Goal: Task Accomplishment & Management: Use online tool/utility

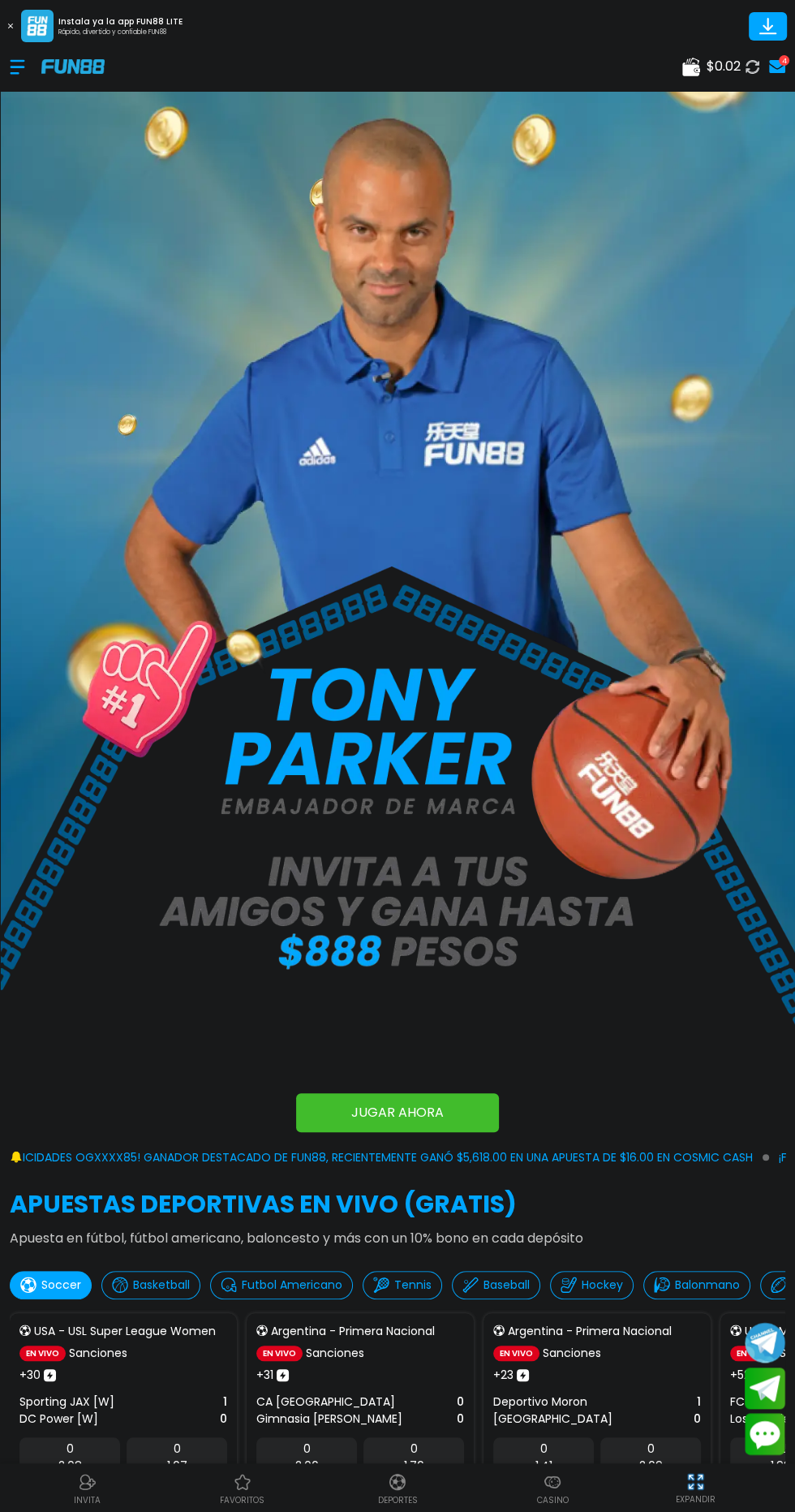
click at [784, 60] on div "4" at bounding box center [785, 60] width 10 height 10
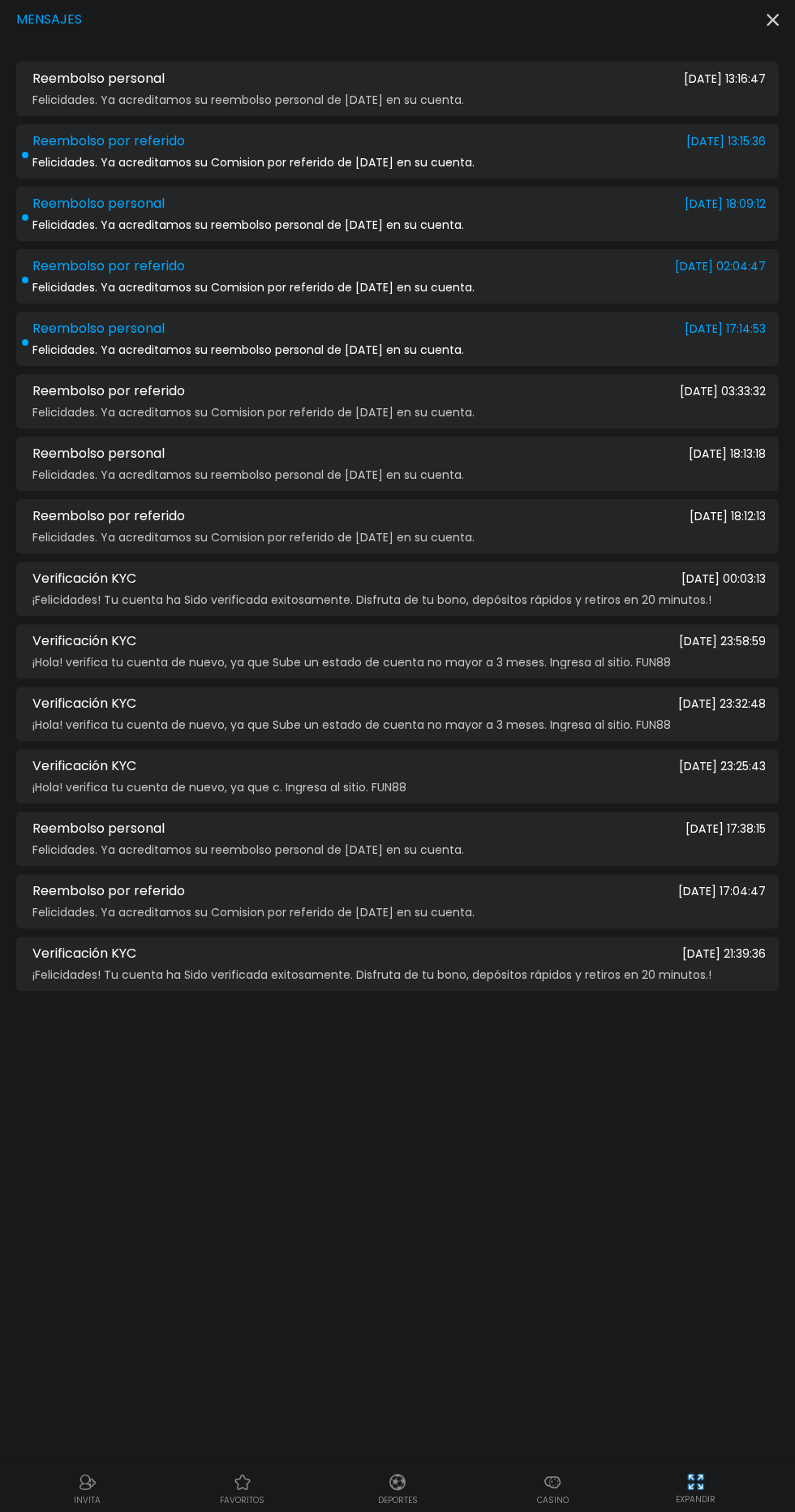
click at [776, 14] on icon "button" at bounding box center [773, 20] width 12 height 12
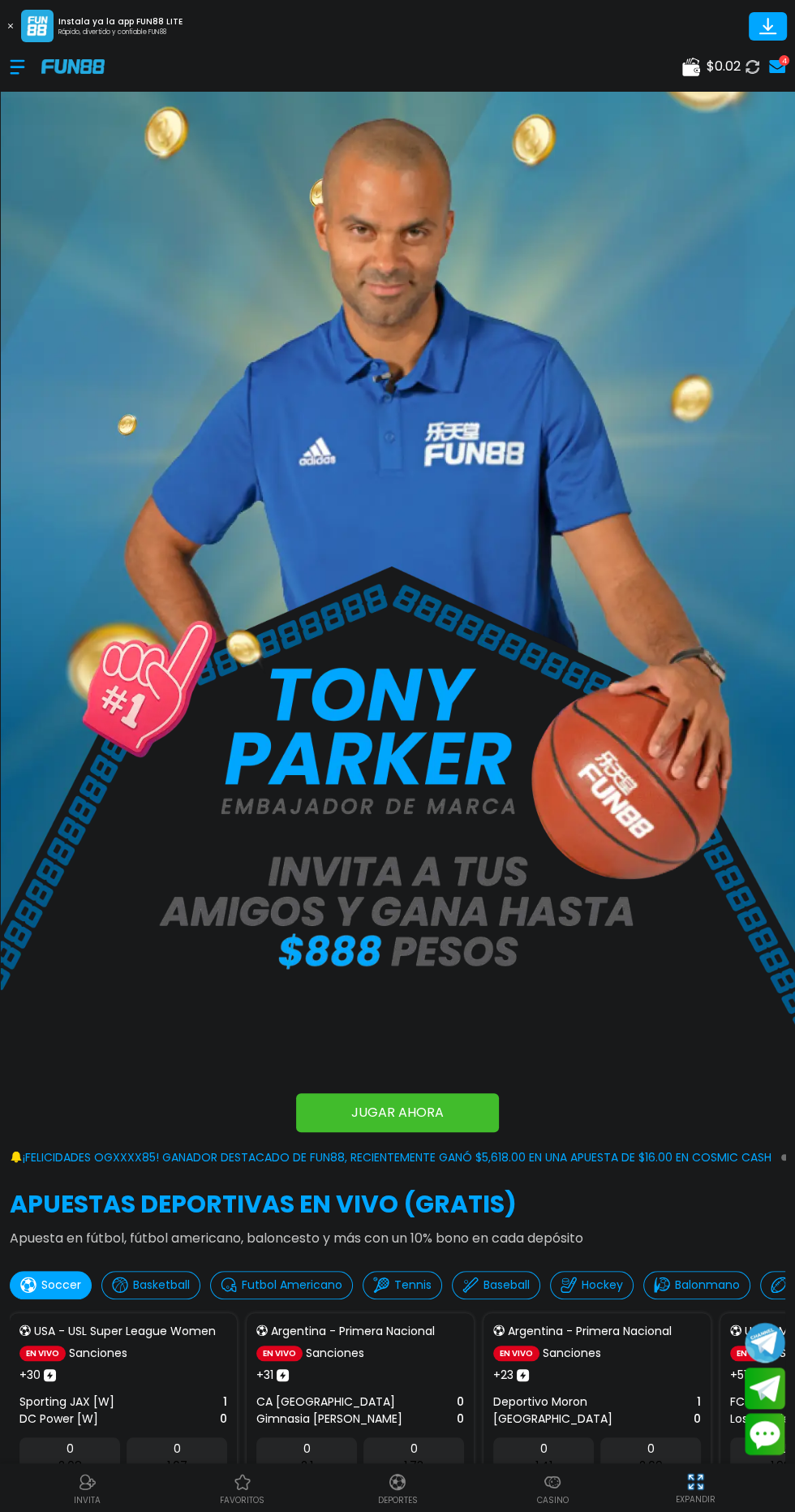
click at [37, 71] on div at bounding box center [25, 66] width 31 height 48
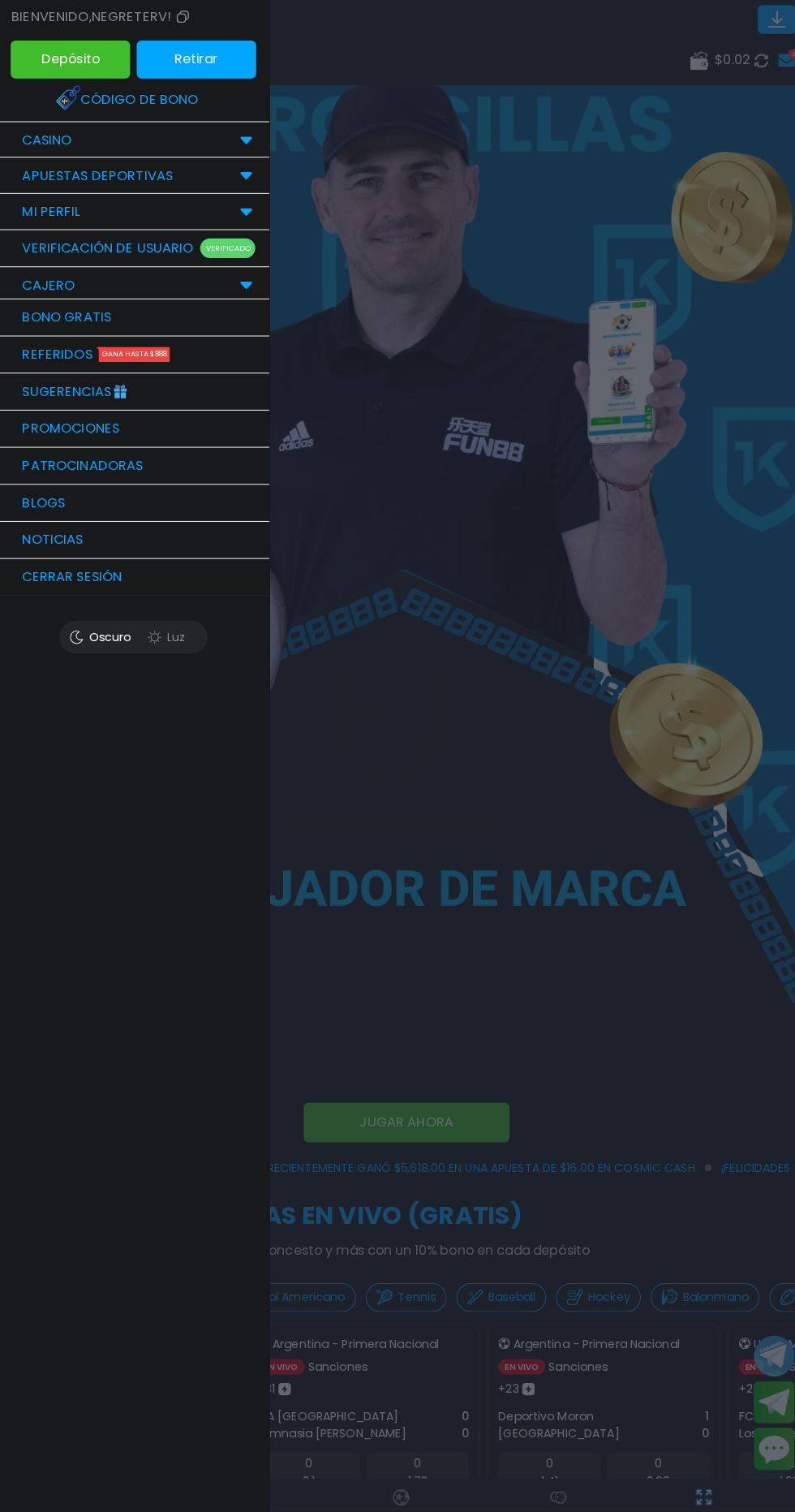
click at [104, 393] on link "Sugerencias" at bounding box center [134, 393] width 268 height 37
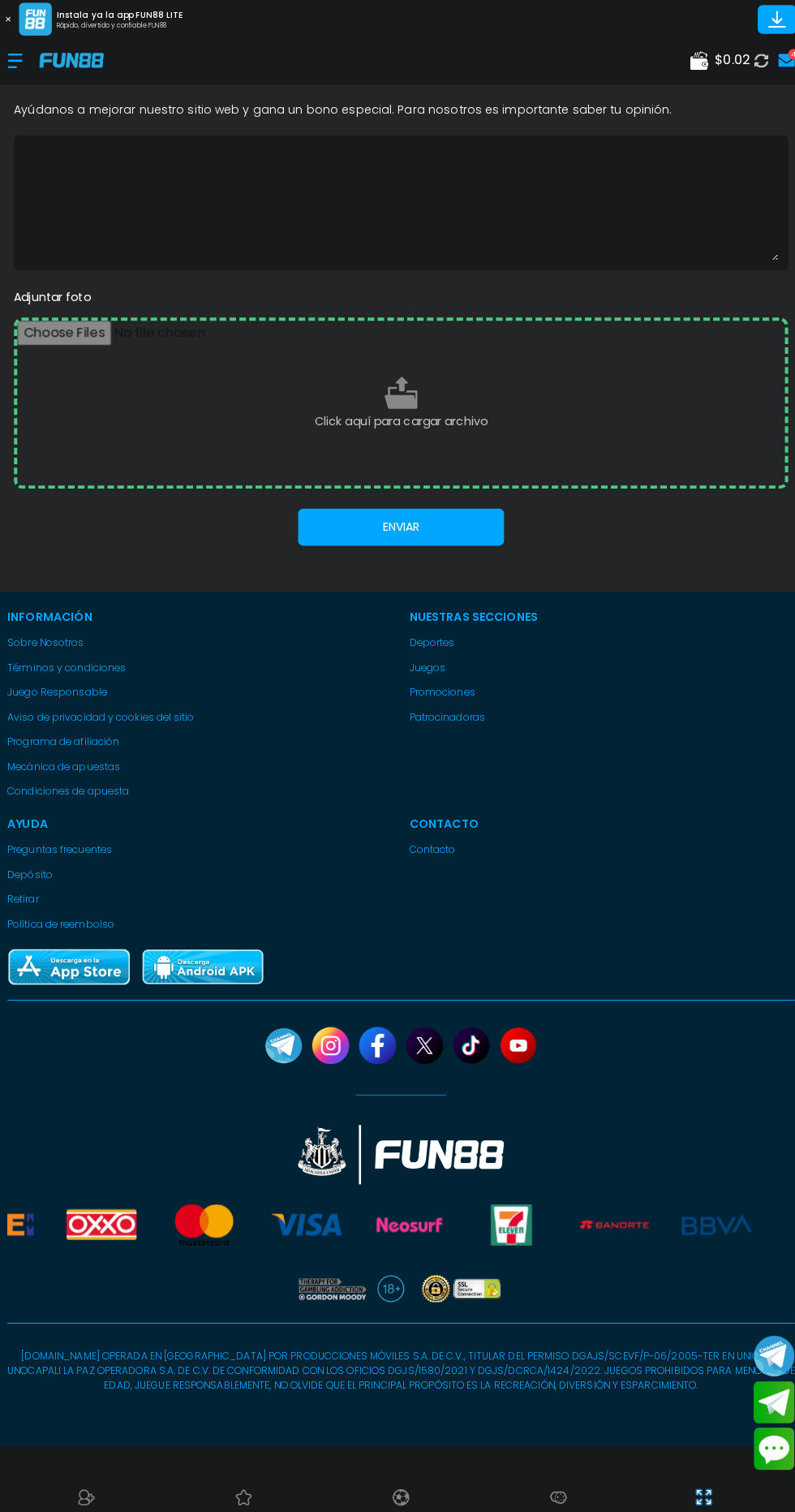
click at [57, 66] on img at bounding box center [73, 66] width 63 height 14
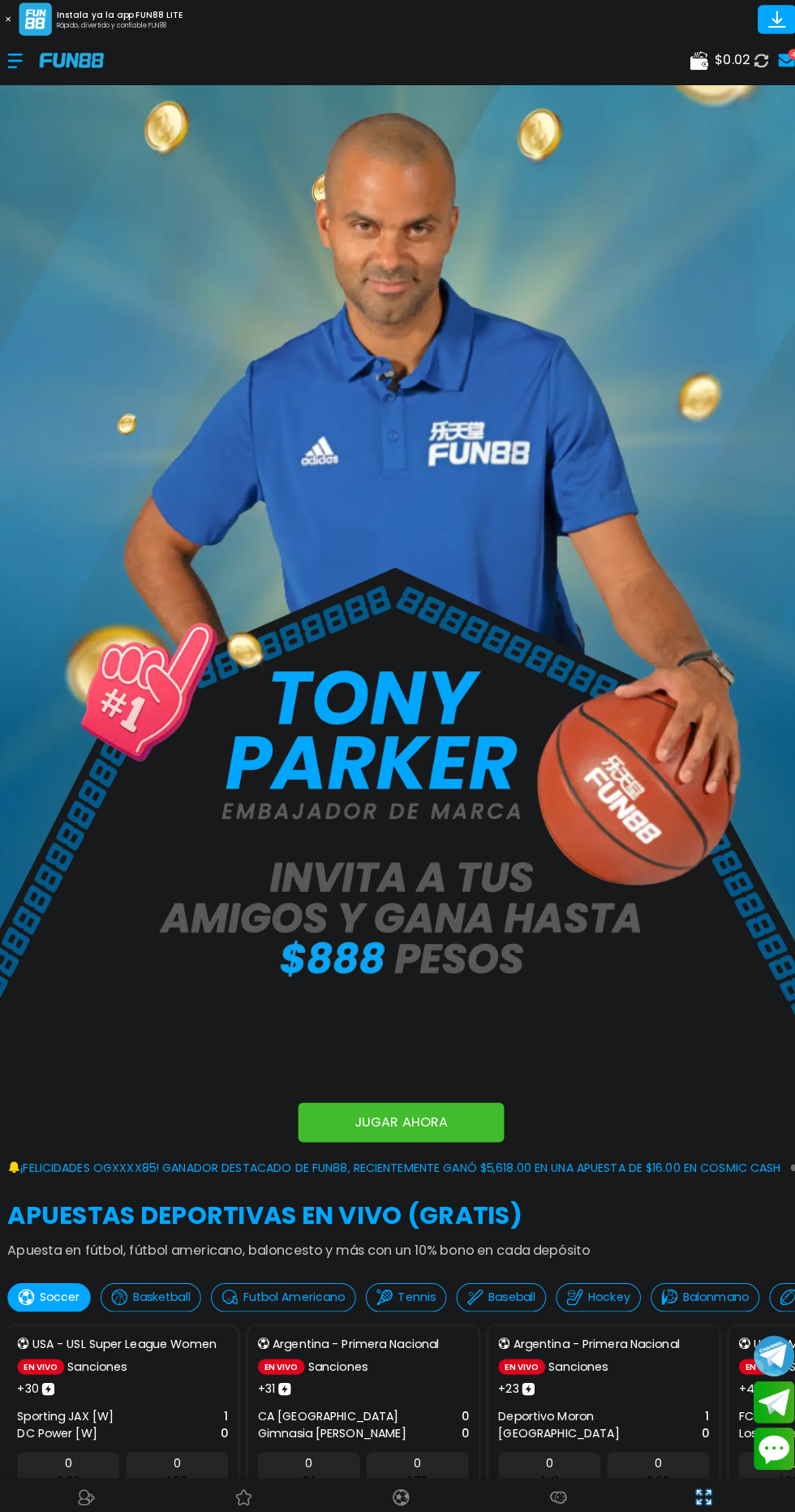
click at [36, 62] on div at bounding box center [25, 66] width 31 height 48
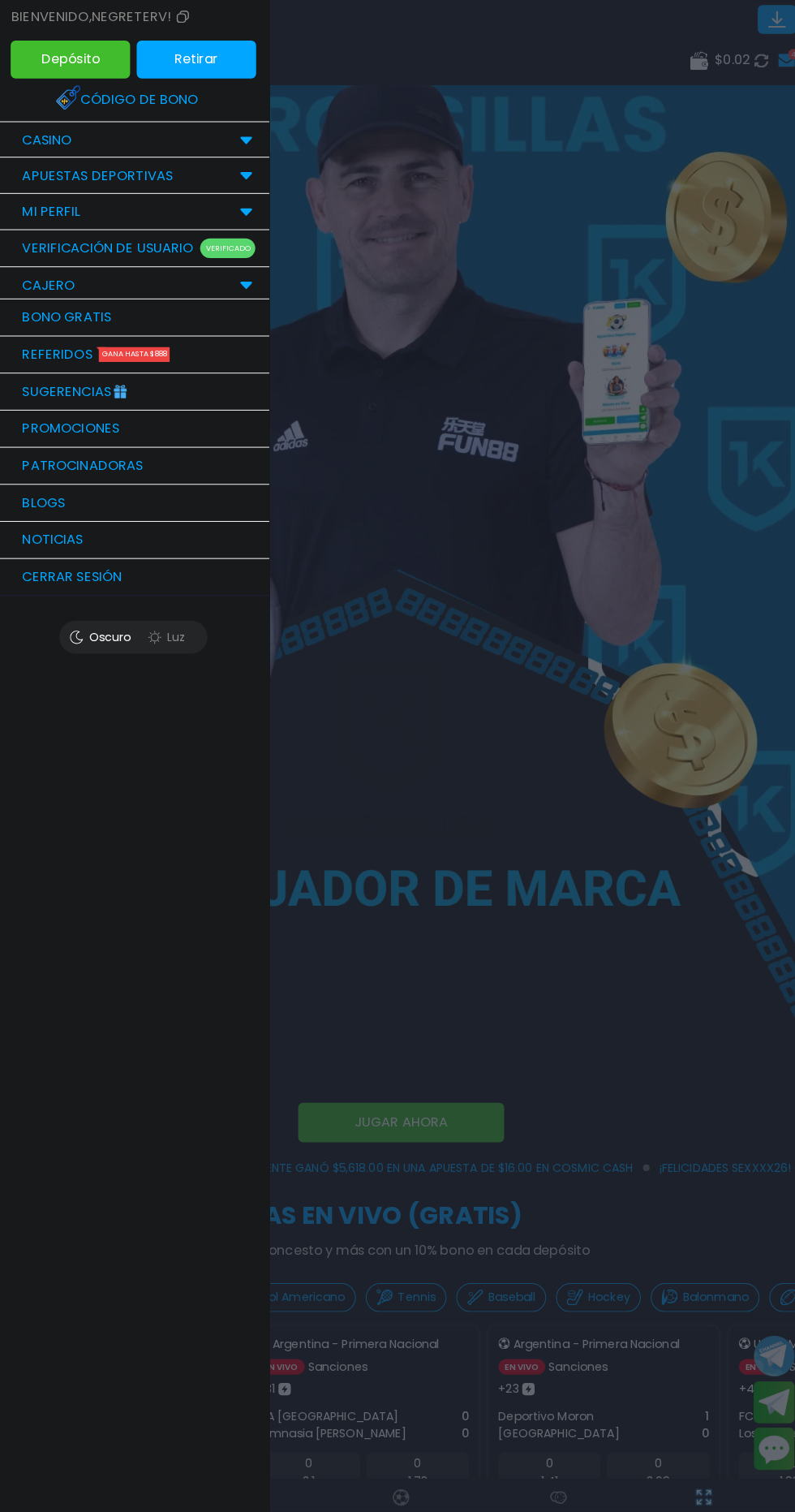
click at [152, 105] on link "Código de bono" at bounding box center [133, 105] width 152 height 36
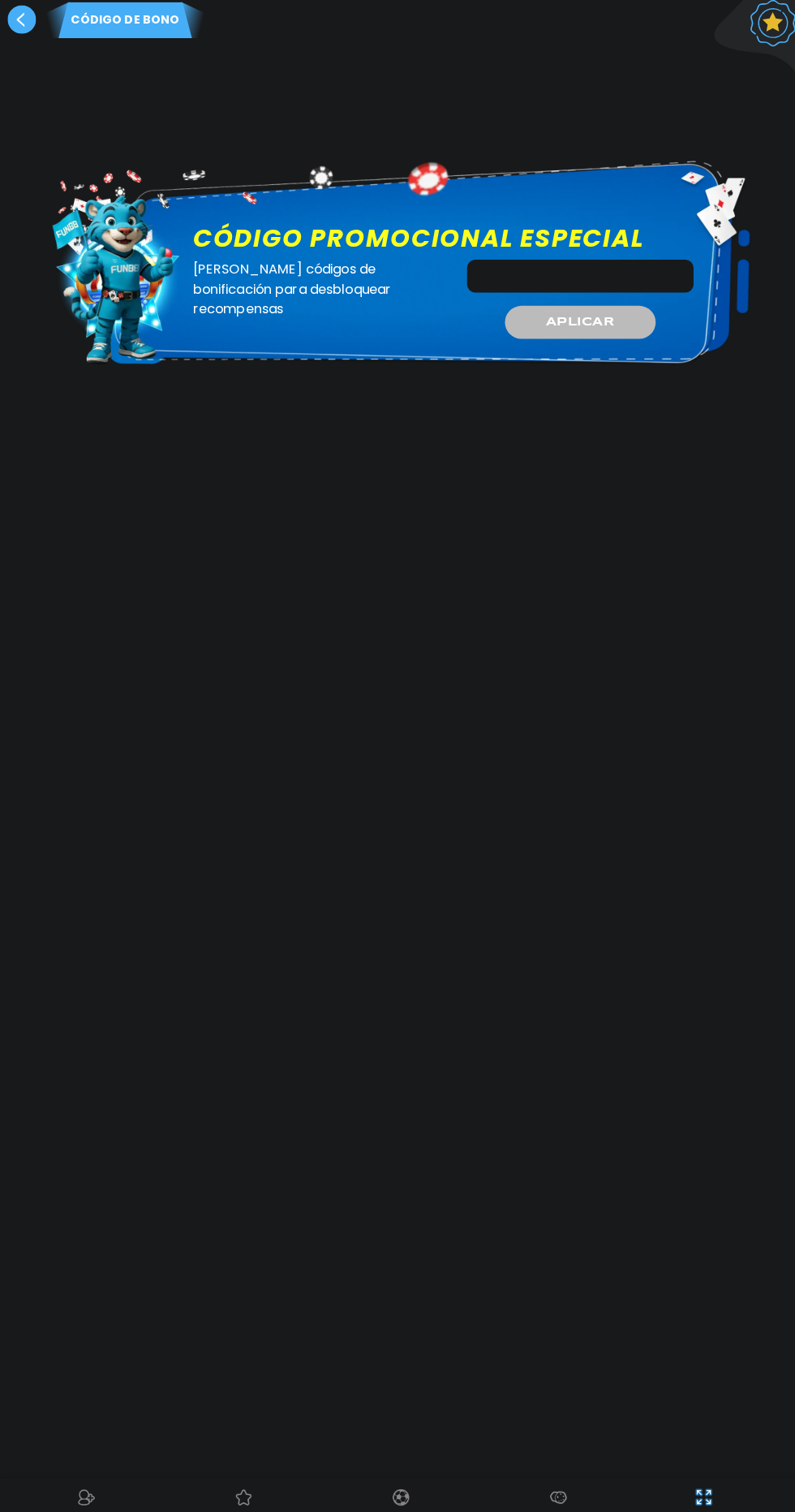
click at [624, 271] on input "Código promocional especial" at bounding box center [574, 278] width 224 height 32
